Goal: Transaction & Acquisition: Book appointment/travel/reservation

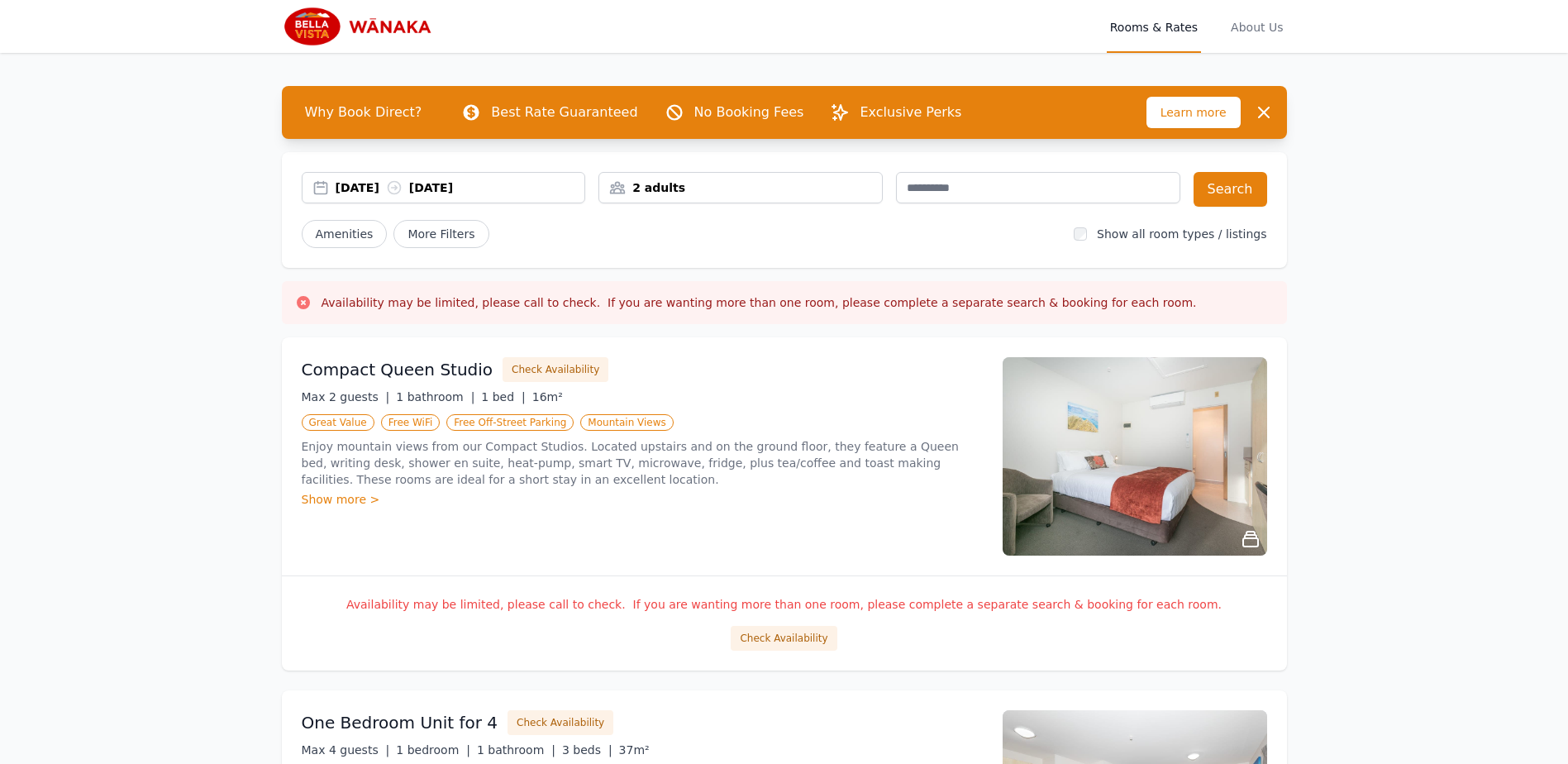
click at [695, 189] on div "2 adults" at bounding box center [740, 188] width 283 height 17
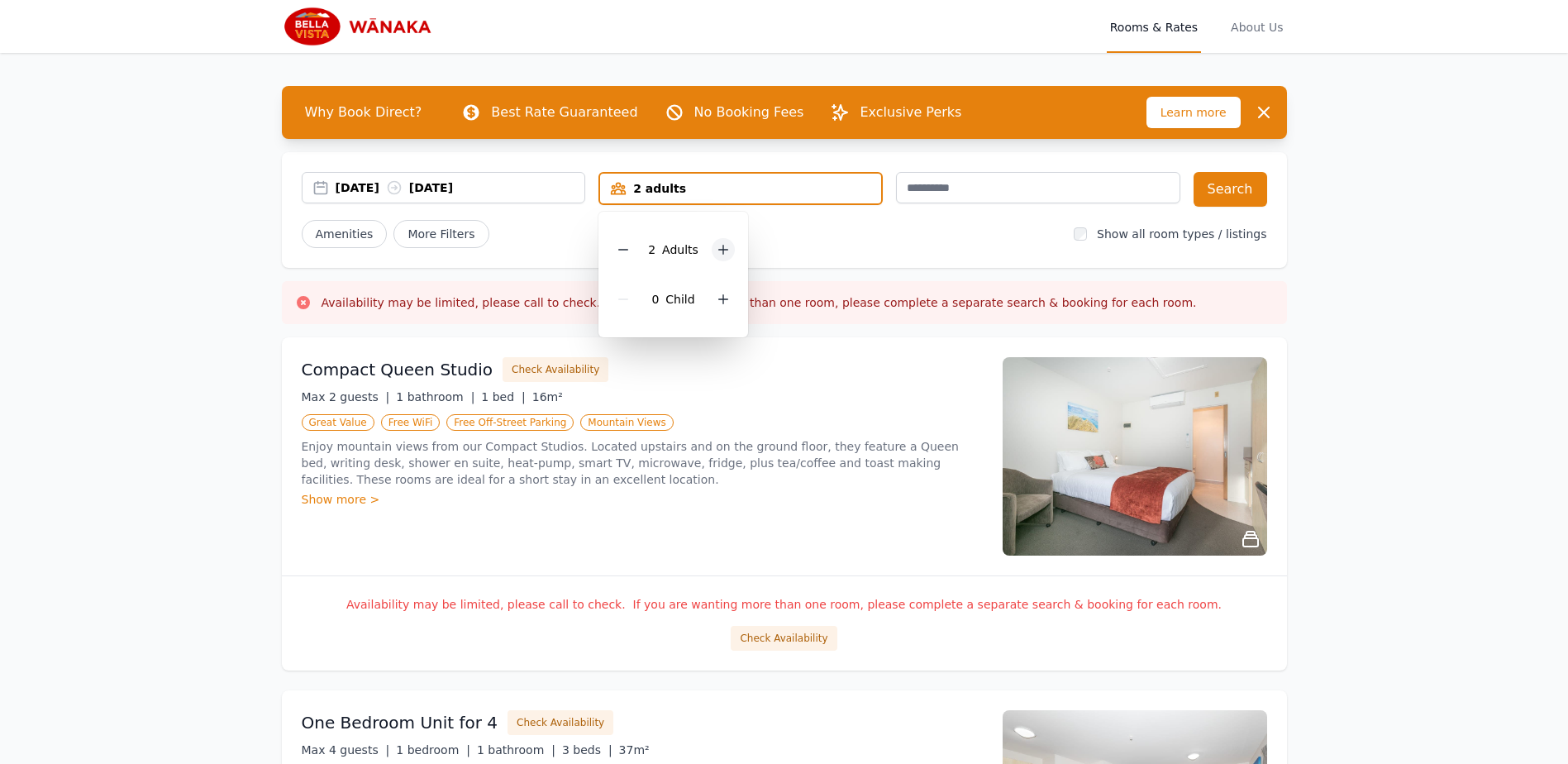
click at [717, 252] on icon at bounding box center [724, 250] width 14 height 14
click at [1222, 190] on button "Search" at bounding box center [1231, 190] width 74 height 35
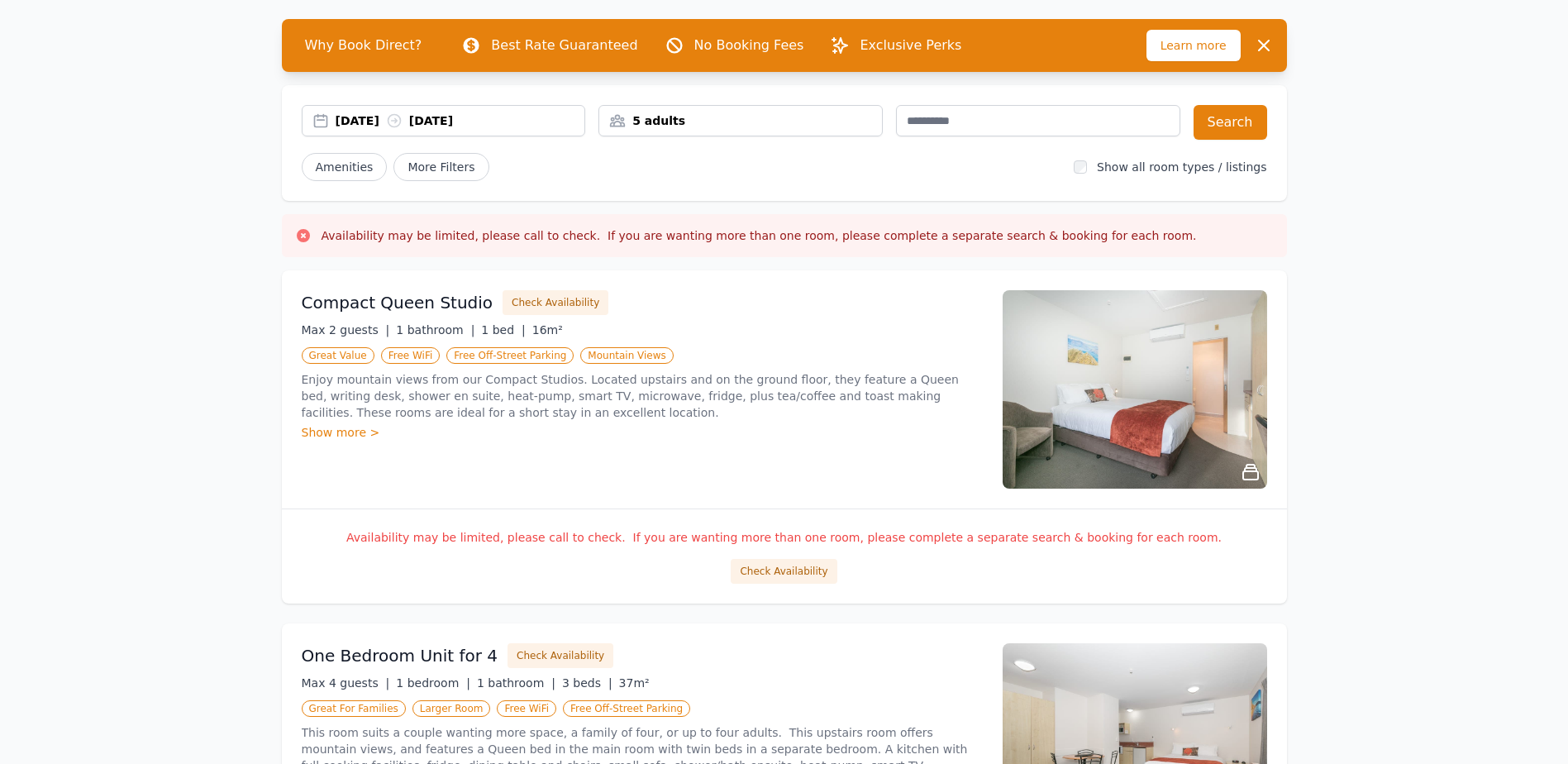
scroll to position [27, 0]
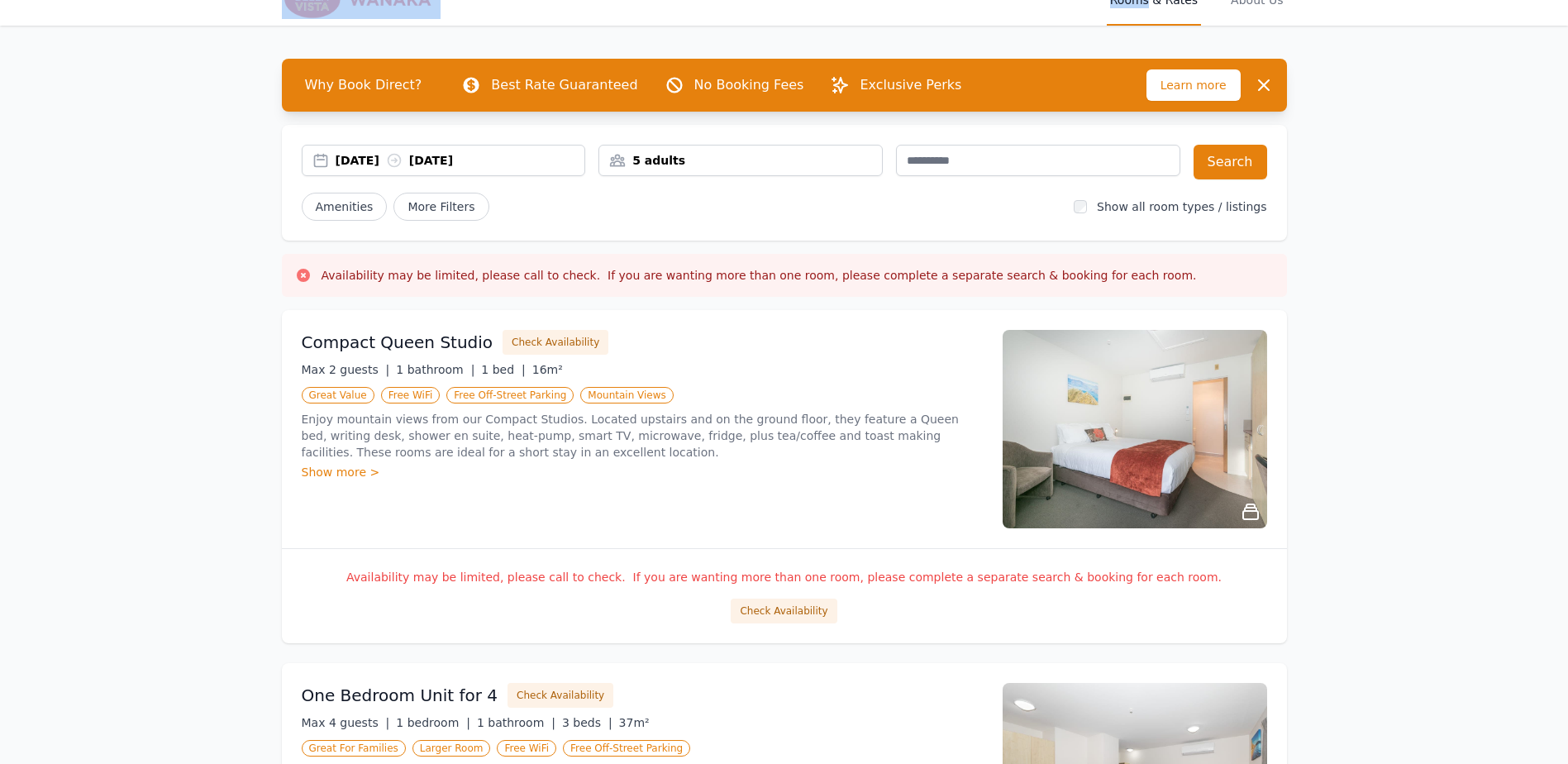
click at [701, 164] on div "5 adults" at bounding box center [740, 160] width 283 height 17
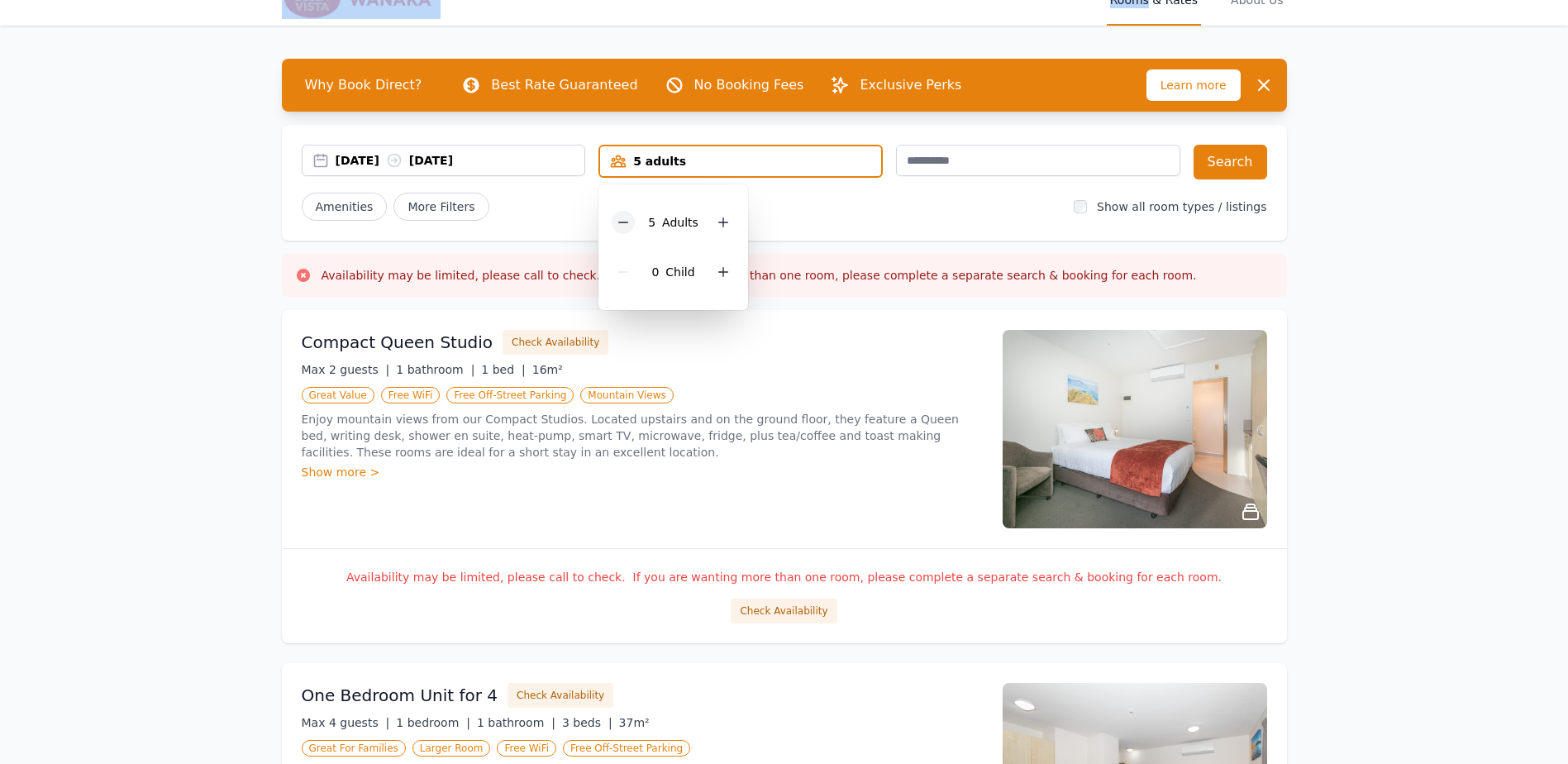
click at [626, 220] on icon at bounding box center [624, 223] width 14 height 14
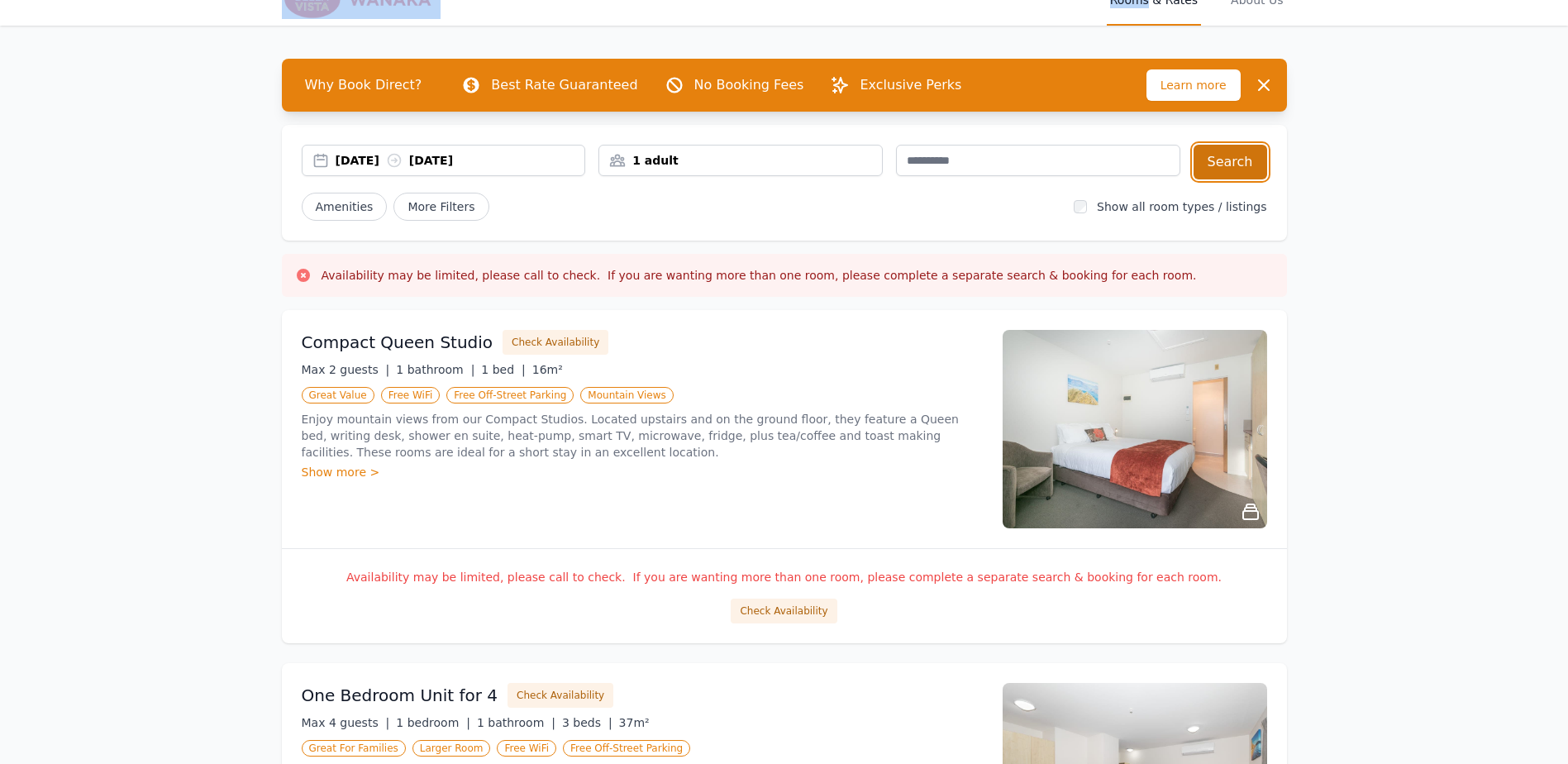
click at [1232, 160] on button "Search" at bounding box center [1231, 162] width 74 height 35
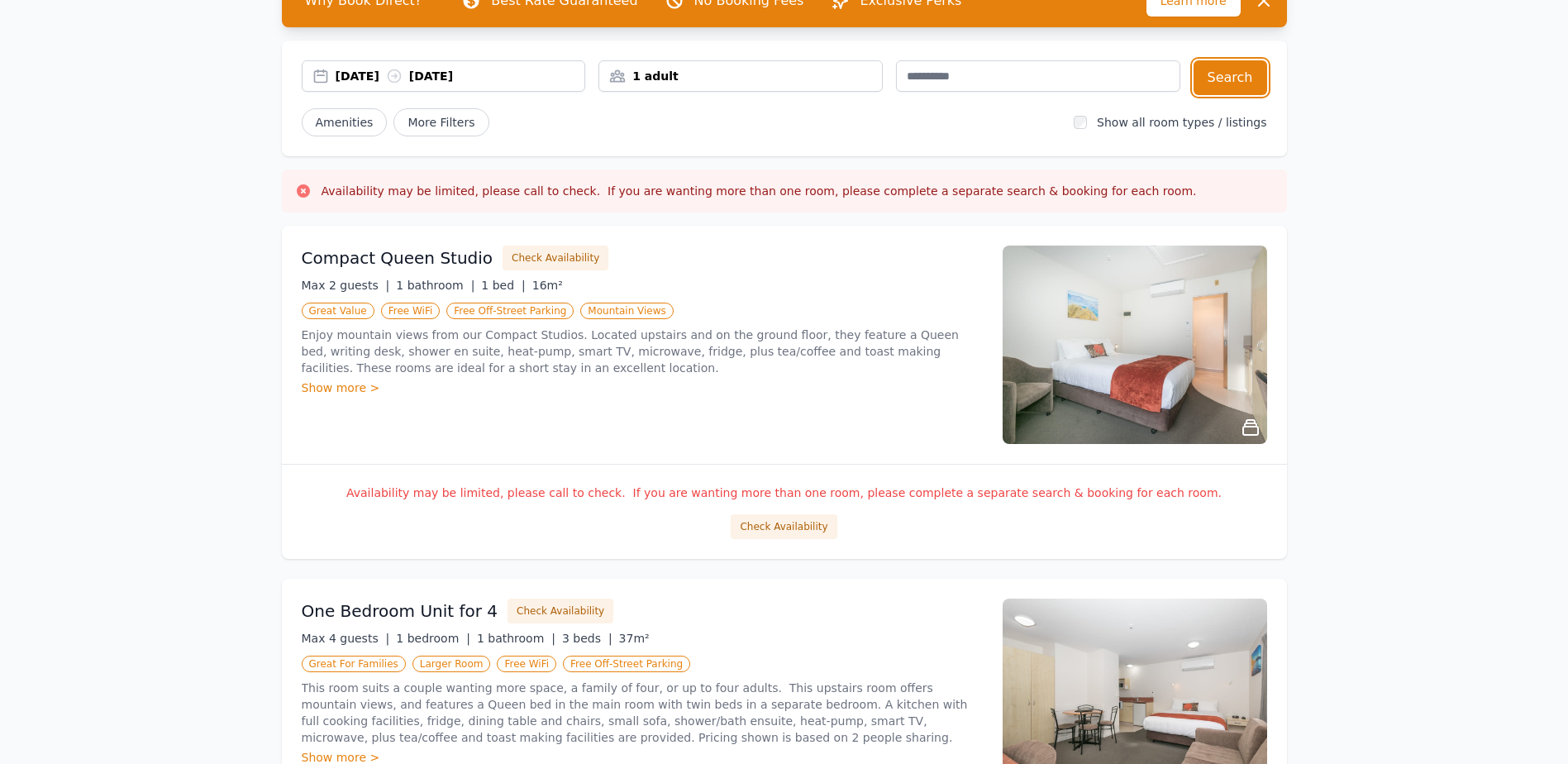
scroll to position [110, 0]
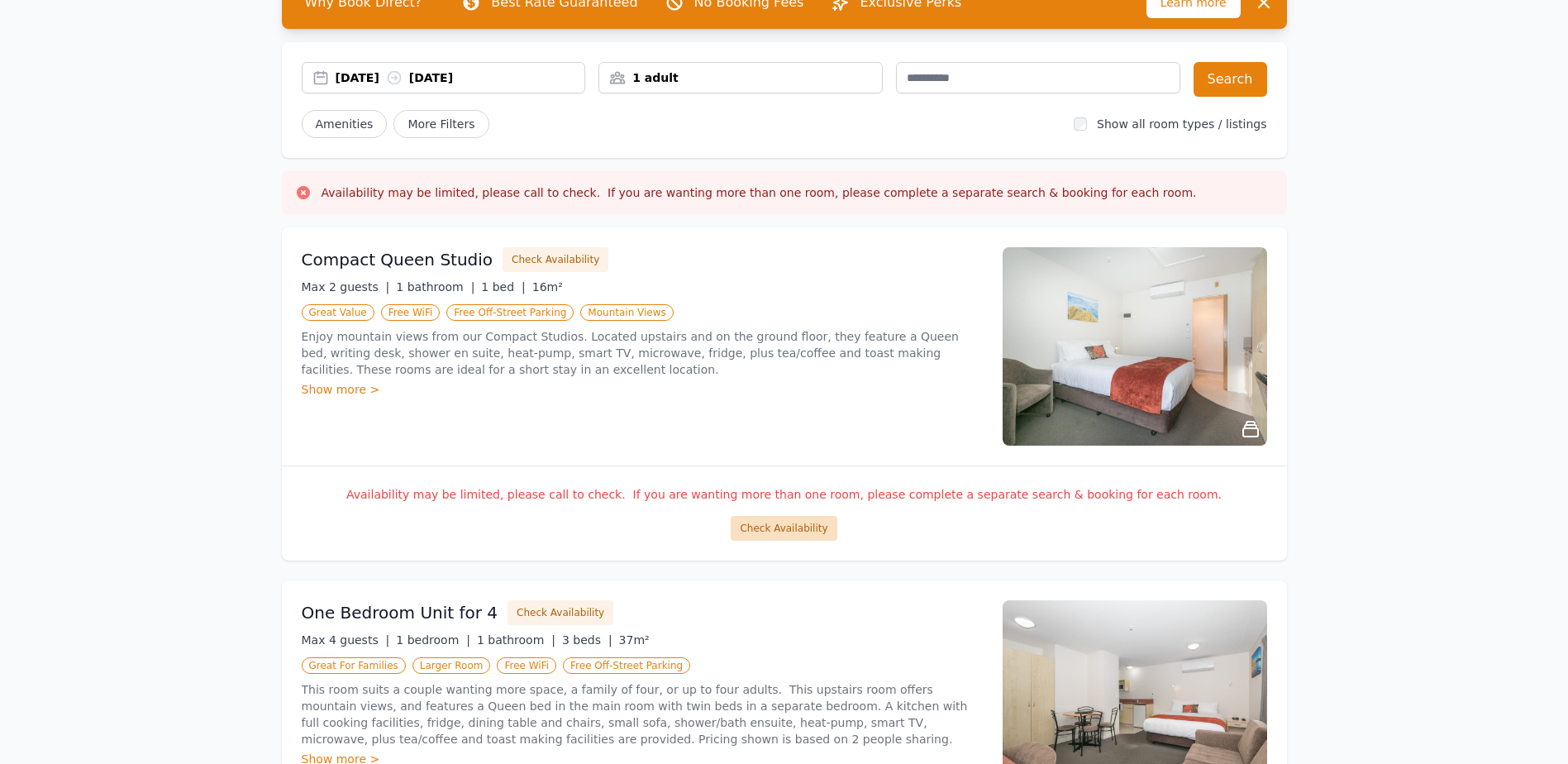
click at [758, 530] on button "Check Availability" at bounding box center [783, 529] width 106 height 25
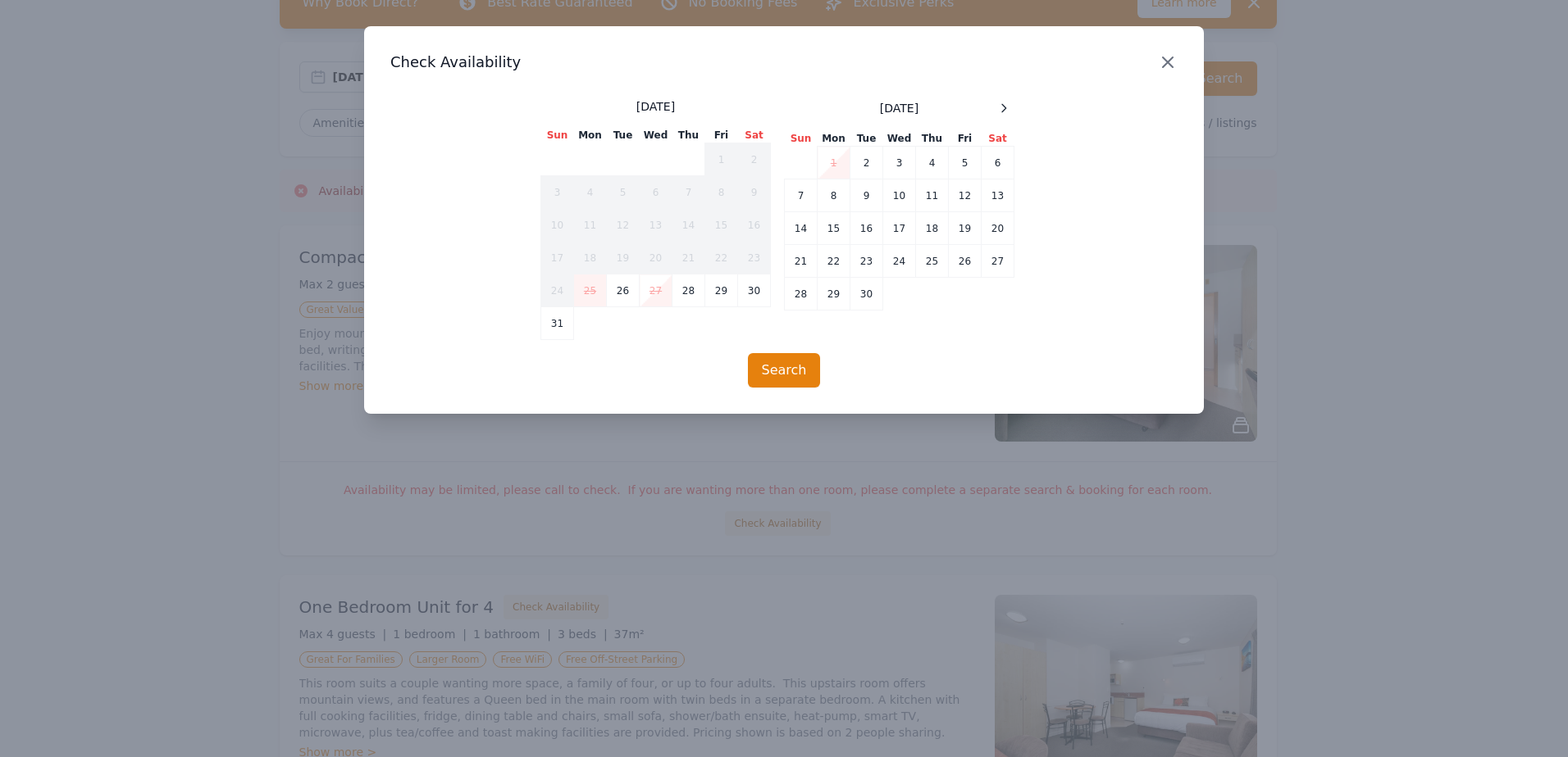
click at [1170, 65] on icon "button" at bounding box center [1168, 63] width 10 height 10
click at [1170, 65] on icon "button" at bounding box center [1167, 62] width 19 height 19
